Goal: Navigation & Orientation: Find specific page/section

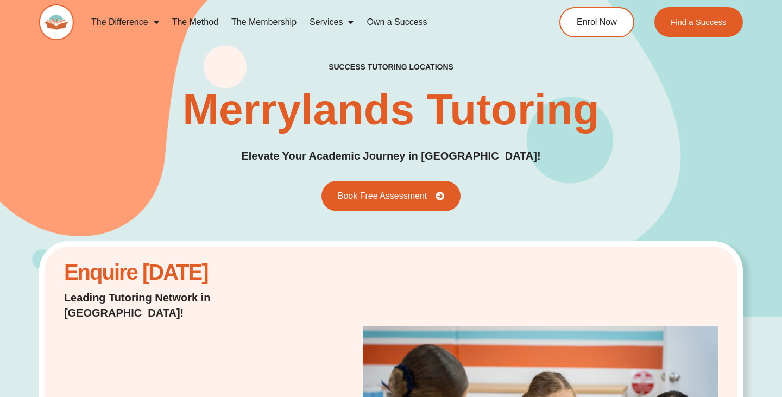
click at [192, 24] on link "The Method" at bounding box center [195, 22] width 59 height 25
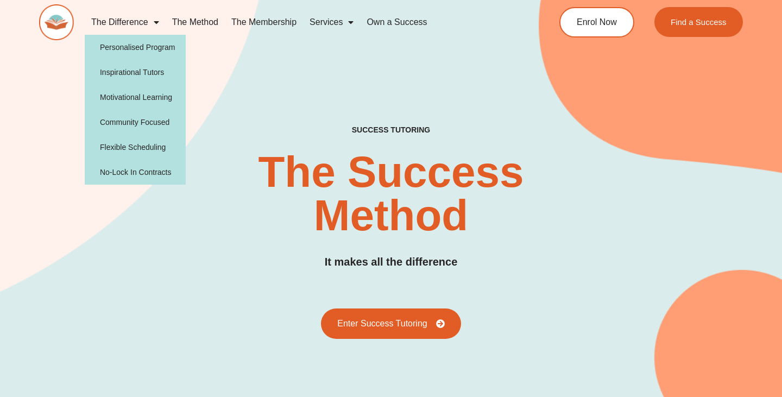
click at [52, 27] on img at bounding box center [56, 22] width 35 height 36
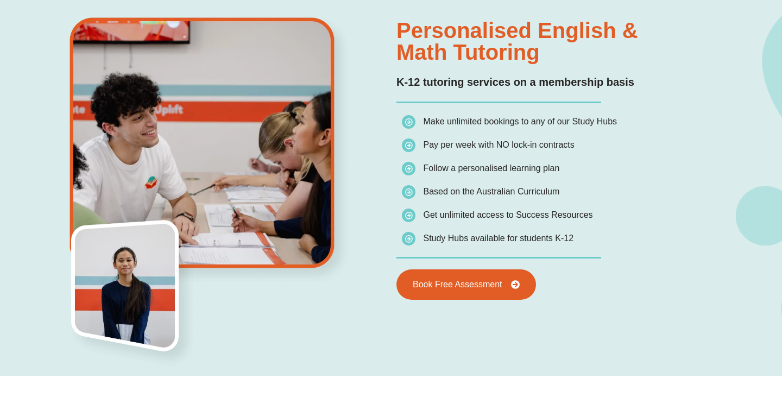
scroll to position [770, 0]
